Goal: Information Seeking & Learning: Learn about a topic

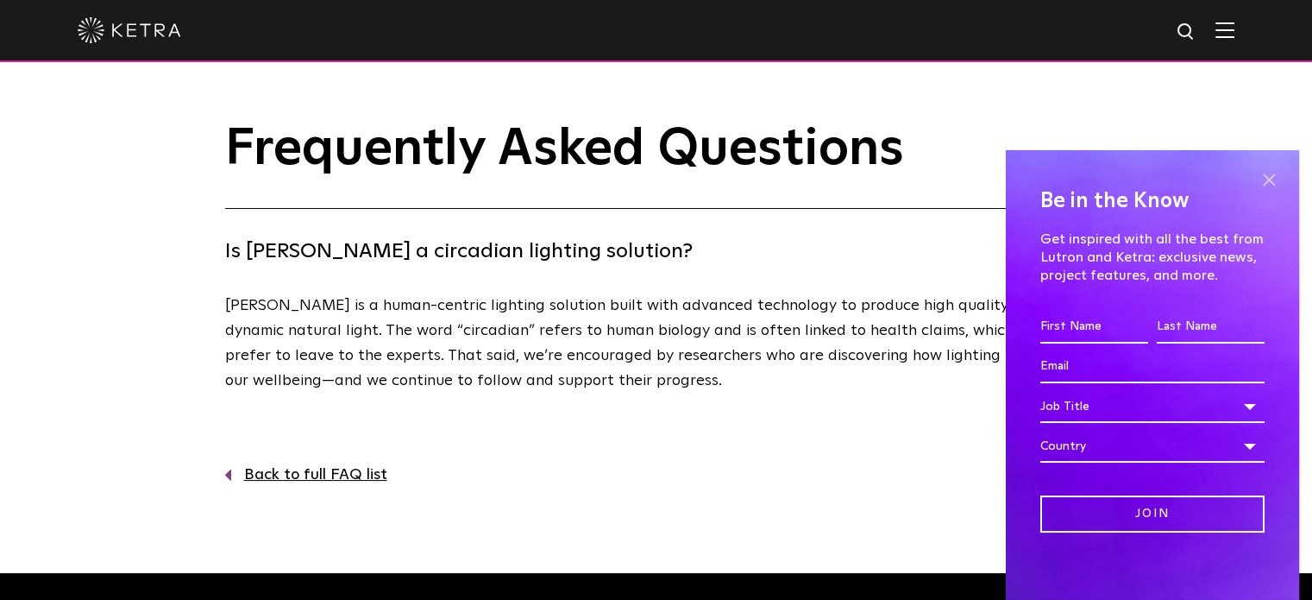
click at [1256, 175] on span at bounding box center [1269, 180] width 26 height 26
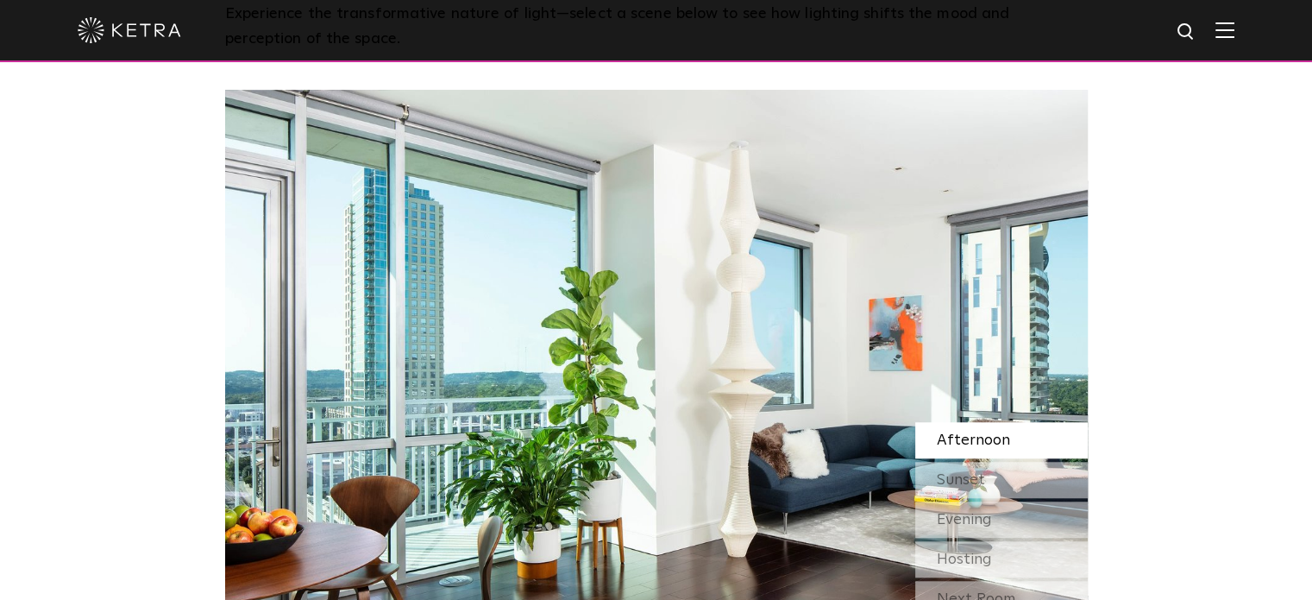
scroll to position [1439, 0]
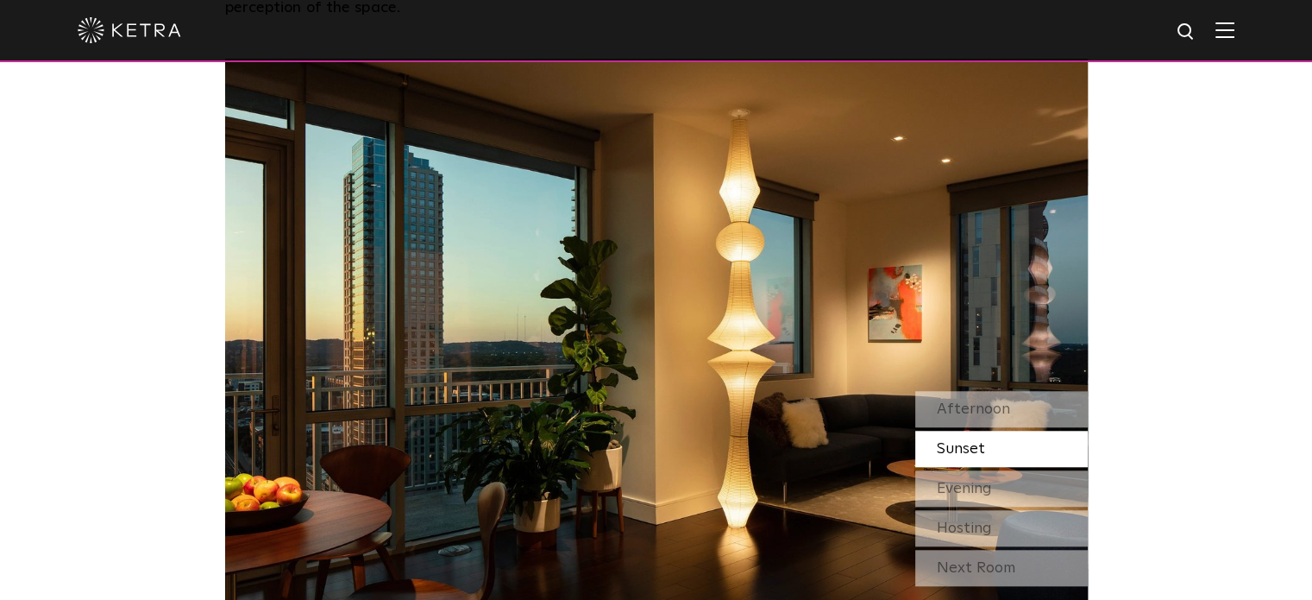
drag, startPoint x: 0, startPoint y: 0, endPoint x: 1314, endPoint y: 235, distance: 1334.9
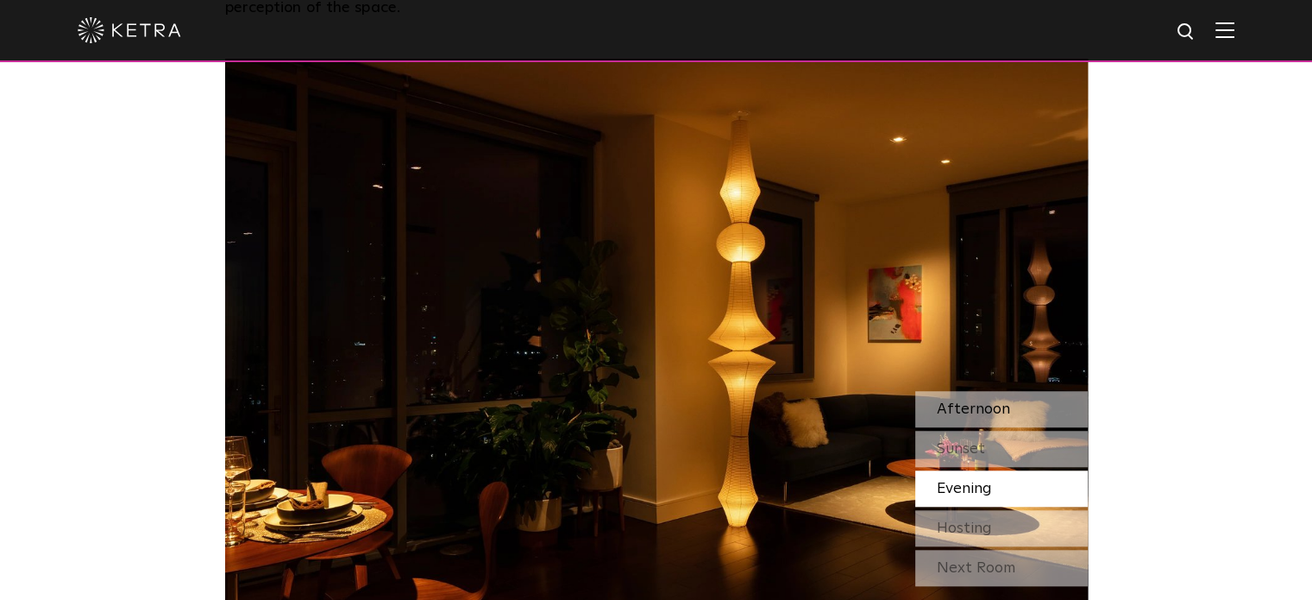
click at [966, 401] on span "Afternoon" at bounding box center [973, 409] width 73 height 16
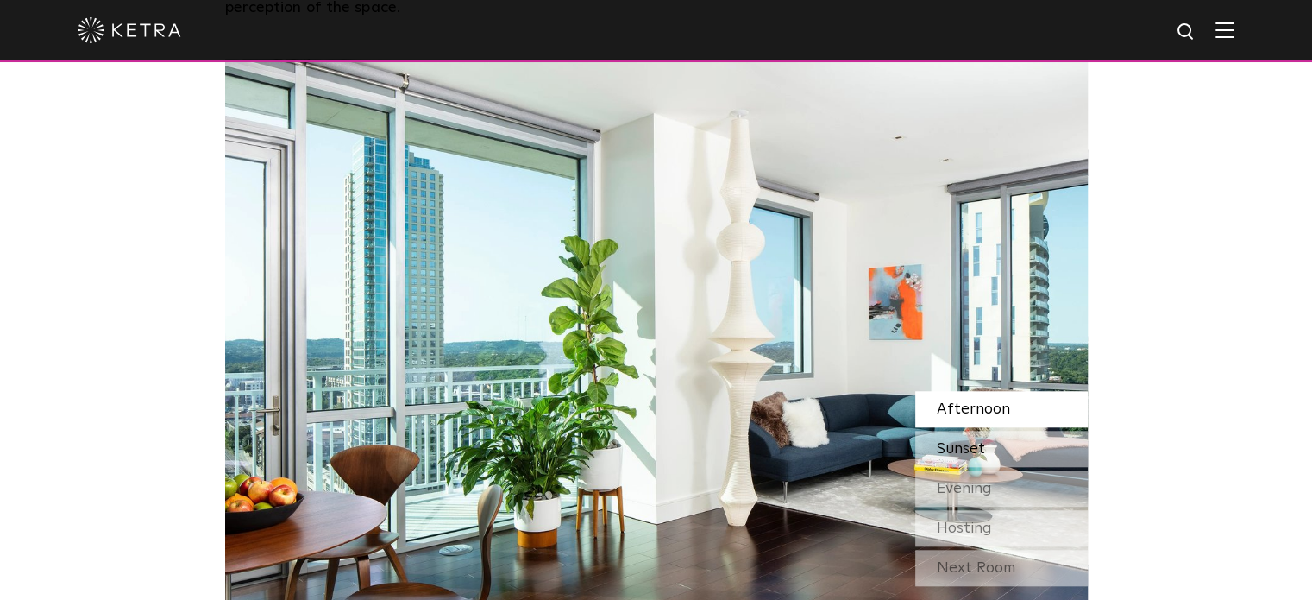
click at [963, 431] on div "Sunset" at bounding box center [1001, 449] width 173 height 36
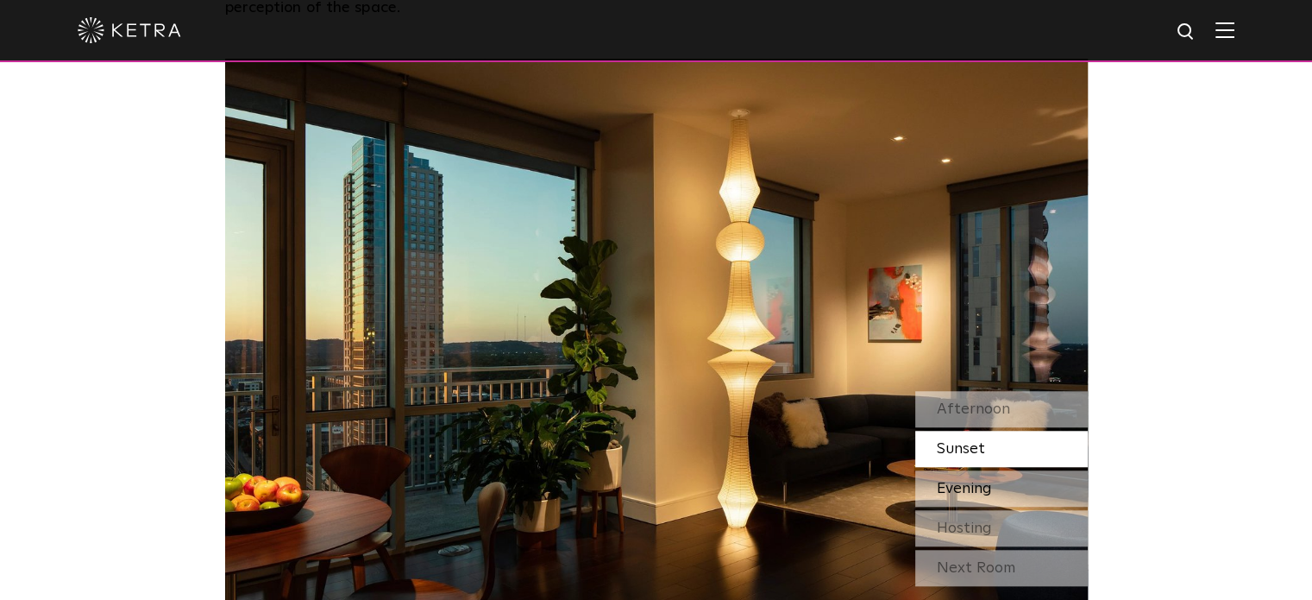
click at [966, 481] on span "Evening" at bounding box center [964, 489] width 55 height 16
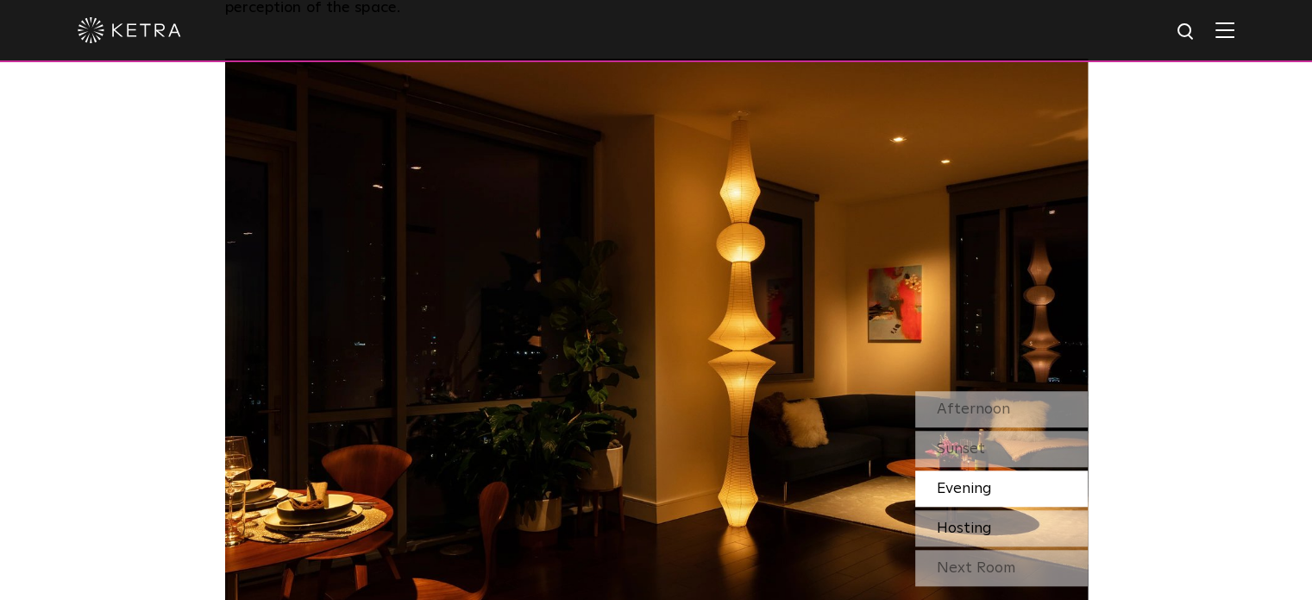
click at [959, 520] on span "Hosting" at bounding box center [964, 528] width 55 height 16
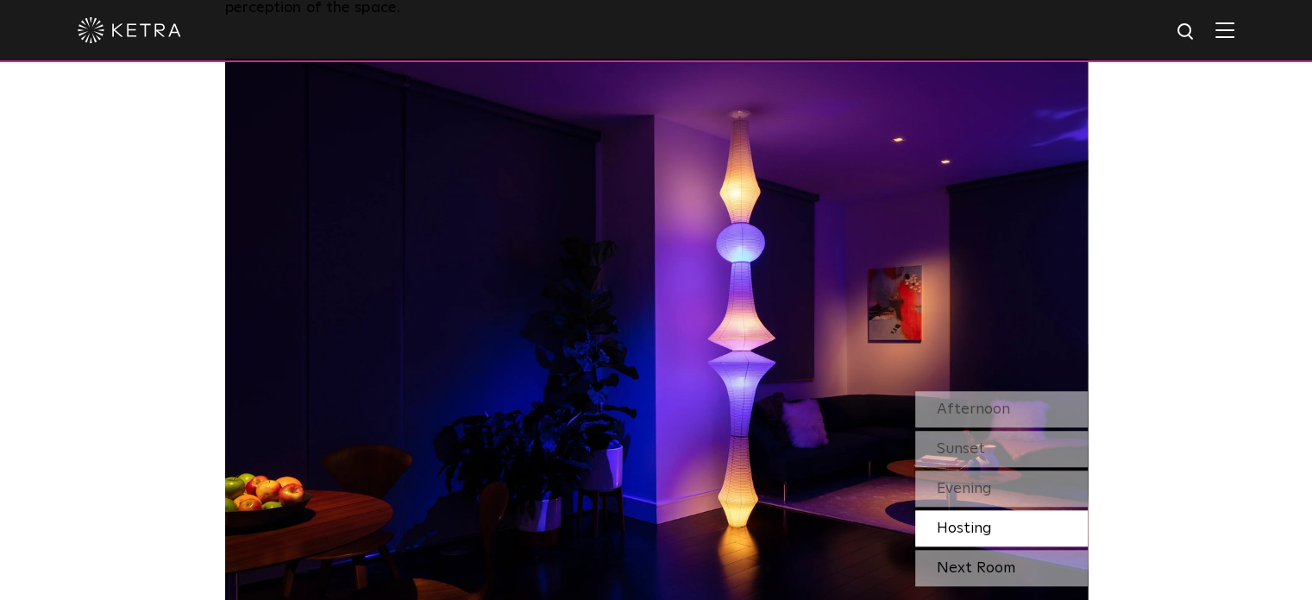
click at [956, 550] on div "Next Room" at bounding box center [1001, 568] width 173 height 36
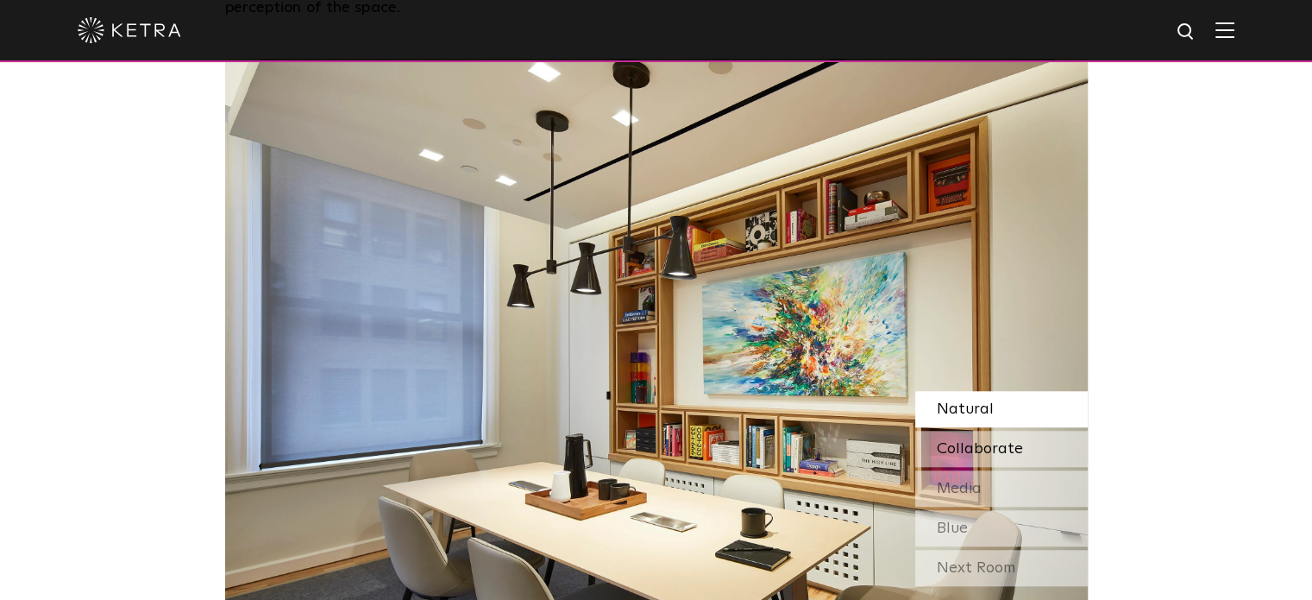
click at [960, 441] on span "Collaborate" at bounding box center [980, 449] width 86 height 16
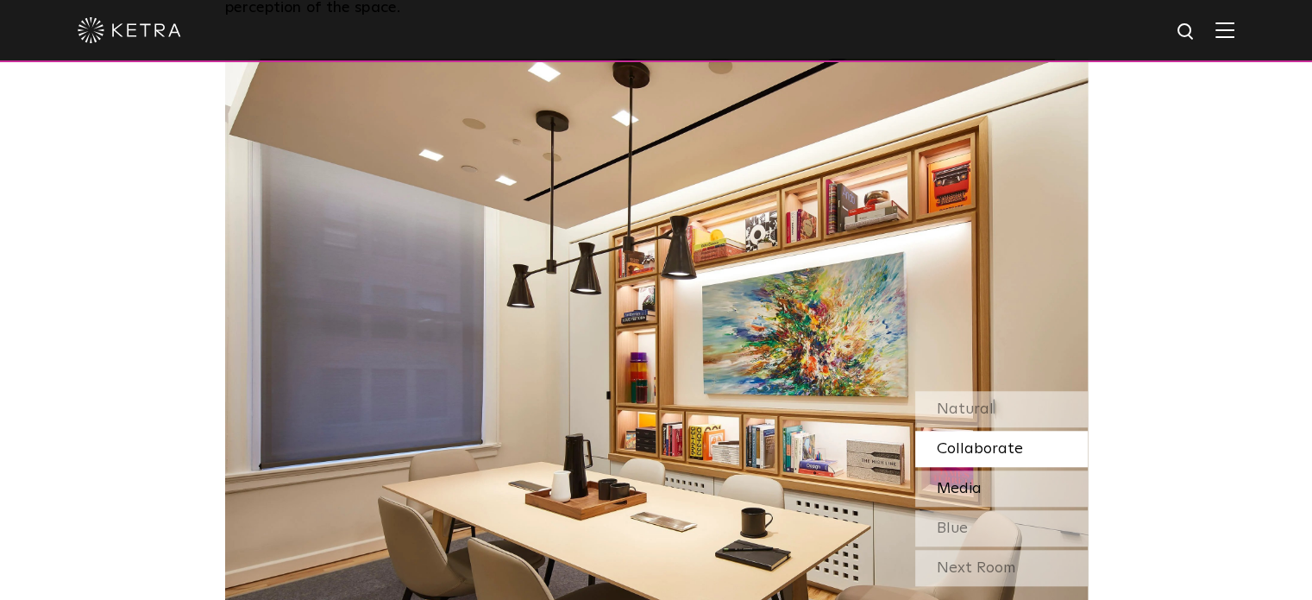
click at [963, 481] on span "Media" at bounding box center [959, 489] width 45 height 16
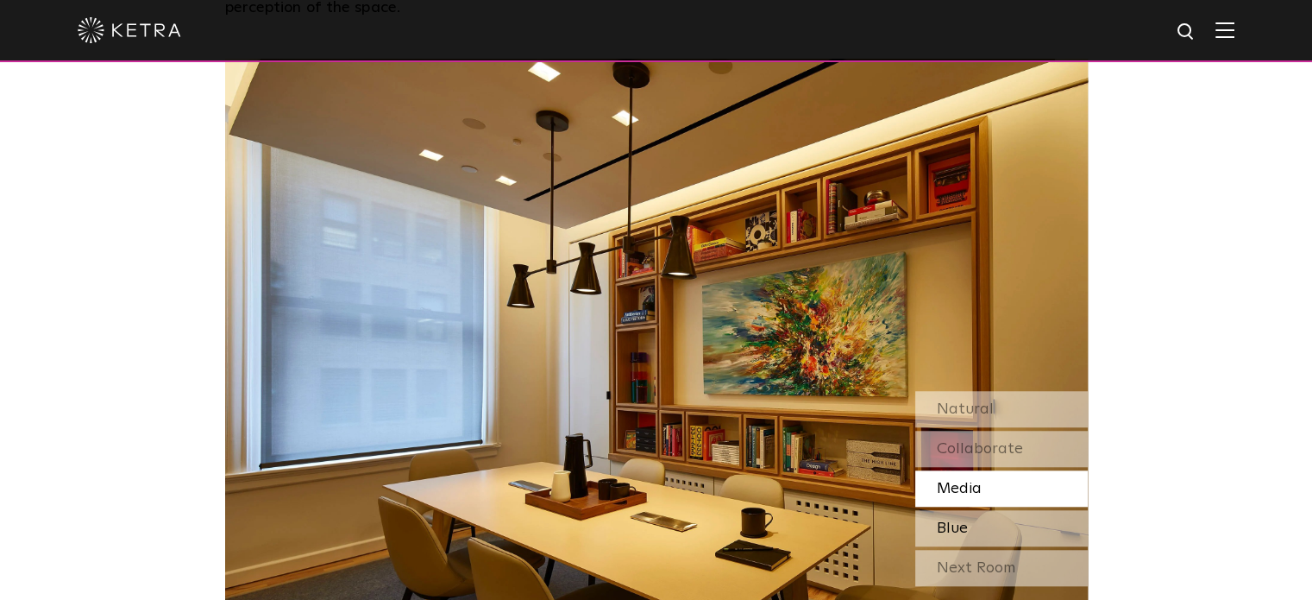
click at [970, 510] on div "Blue" at bounding box center [1001, 528] width 173 height 36
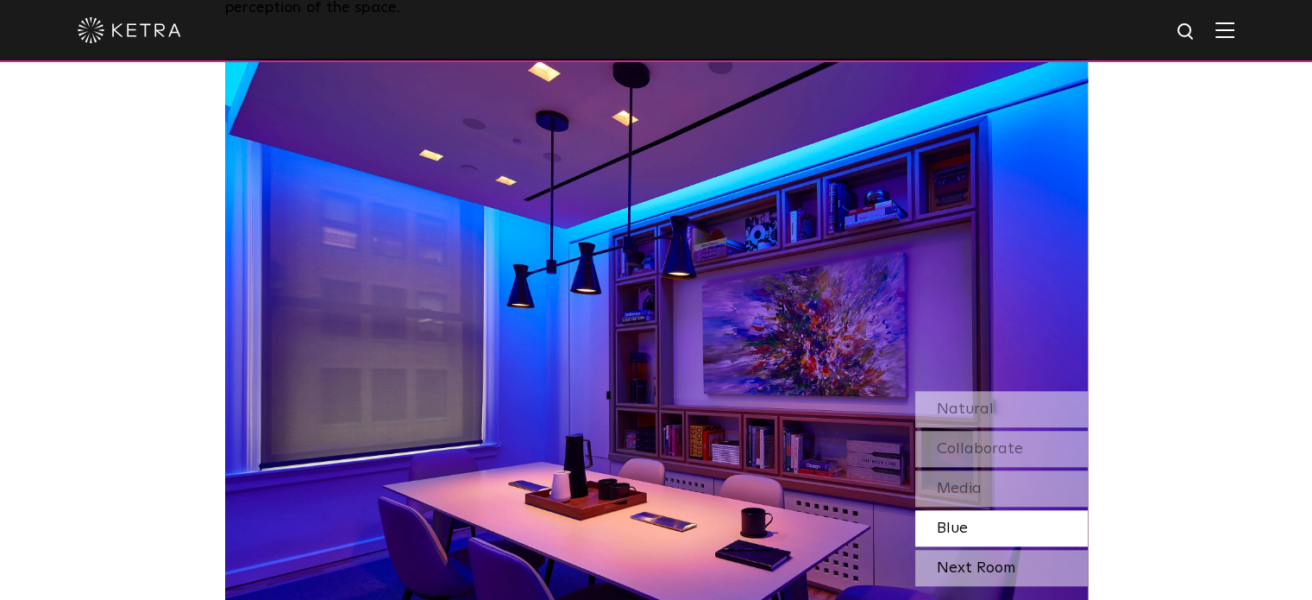
click at [972, 550] on div "Next Room" at bounding box center [1001, 568] width 173 height 36
